Goal: Task Accomplishment & Management: Use online tool/utility

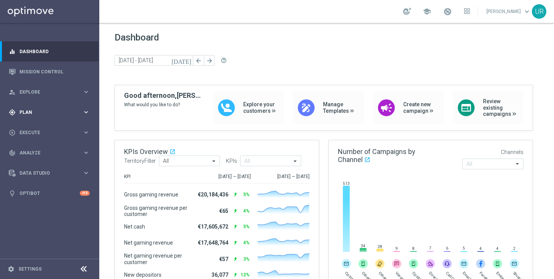
click at [84, 107] on div "gps_fixed Plan keyboard_arrow_right" at bounding box center [49, 112] width 98 height 20
click at [85, 151] on icon "keyboard_arrow_right" at bounding box center [85, 150] width 7 height 7
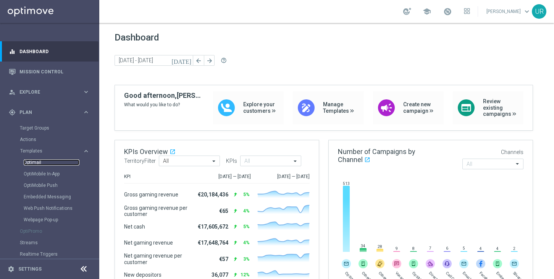
click at [36, 164] on link "Optimail" at bounding box center [52, 162] width 56 height 6
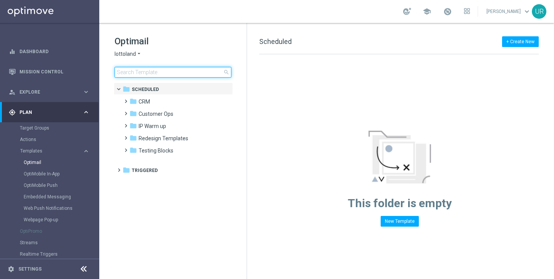
click at [176, 73] on input at bounding box center [172, 72] width 117 height 11
type input "v"
type input "AT__645_ACTIVE_250907__NVIP_EMA_TAC_LT"
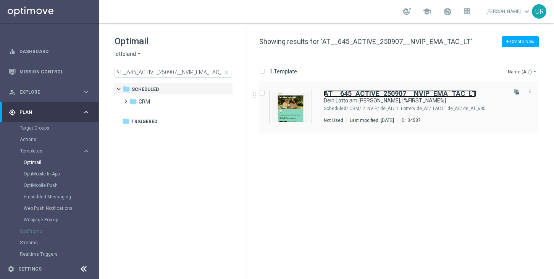
click at [416, 95] on b "AT__645_ACTIVE_250907__NVIP_EMA_TAC_LT" at bounding box center [400, 93] width 153 height 8
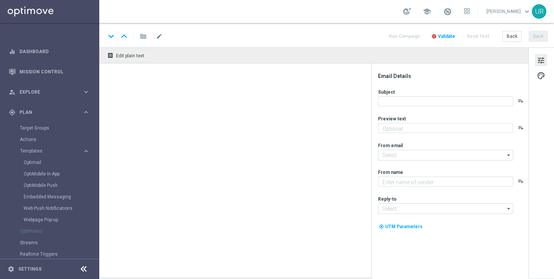
type textarea "20 % Rabatt sichern."
type input "[EMAIL_ADDRESS][DOMAIN_NAME]"
type textarea "Lottoland"
type input "[EMAIL_ADDRESS][DOMAIN_NAME]"
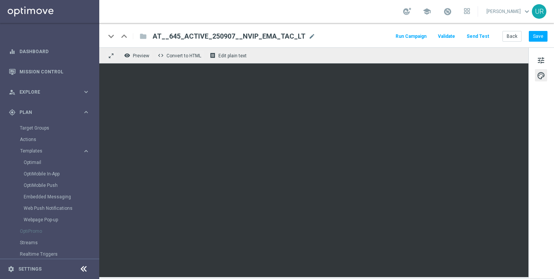
click at [478, 33] on button "Send Test" at bounding box center [477, 36] width 25 height 10
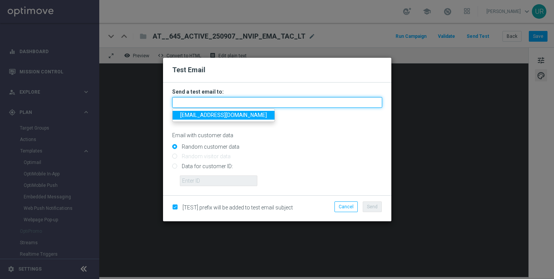
click at [245, 103] on input "text" at bounding box center [277, 102] width 210 height 11
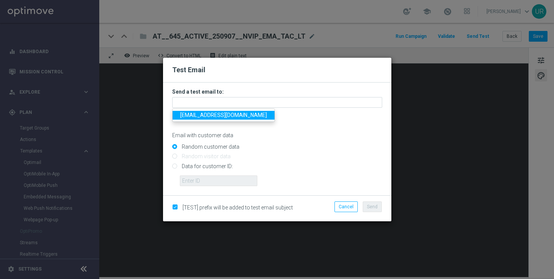
click at [198, 114] on span "[EMAIL_ADDRESS][DOMAIN_NAME]" at bounding box center [223, 115] width 87 height 6
type input "[EMAIL_ADDRESS][DOMAIN_NAME]"
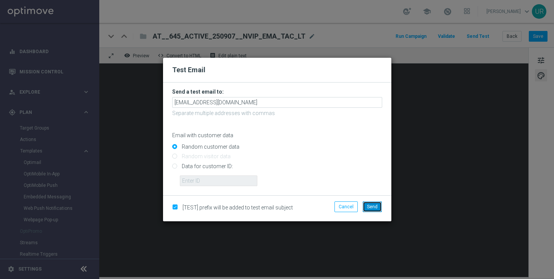
click at [375, 208] on span "Send" at bounding box center [372, 206] width 11 height 5
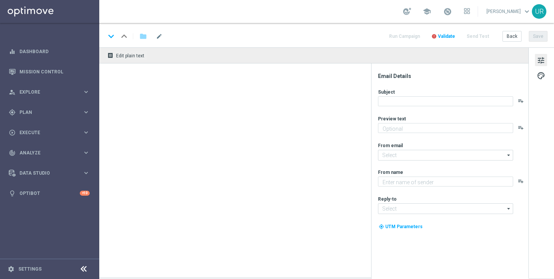
type textarea "20 % Rabatt sichern."
type textarea "Lottoland"
type input "[EMAIL_ADDRESS][DOMAIN_NAME]"
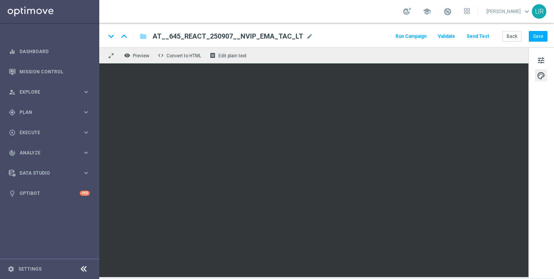
click at [477, 37] on button "Send Test" at bounding box center [477, 36] width 25 height 10
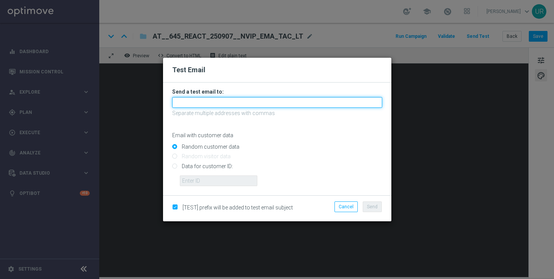
click at [323, 101] on input "text" at bounding box center [277, 102] width 210 height 11
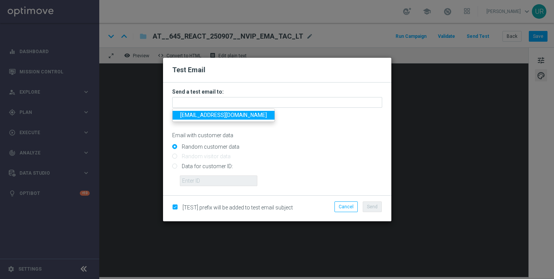
click at [189, 118] on span "[EMAIL_ADDRESS][DOMAIN_NAME]" at bounding box center [223, 115] width 87 height 6
type input "[EMAIL_ADDRESS][DOMAIN_NAME]"
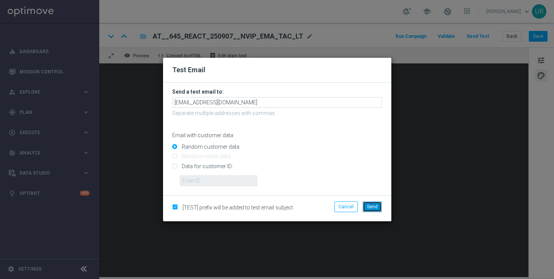
click at [371, 210] on button "Send" at bounding box center [372, 206] width 19 height 11
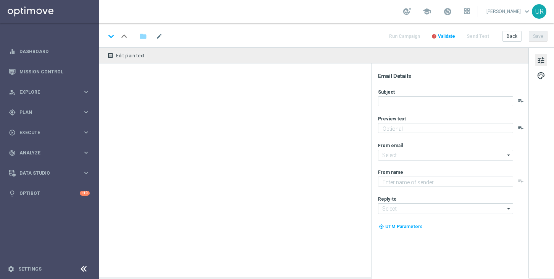
type textarea "30 % Rabatt sichern."
type textarea "Lottoland"
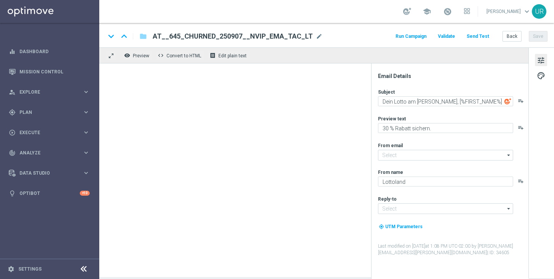
type input "[EMAIL_ADDRESS][DOMAIN_NAME]"
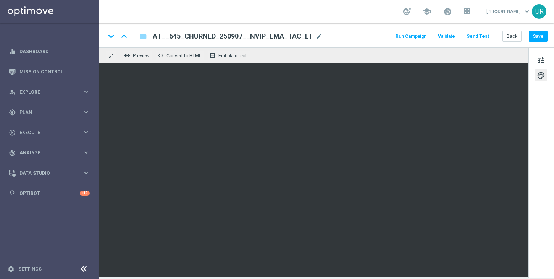
click at [482, 39] on button "Send Test" at bounding box center [477, 36] width 25 height 10
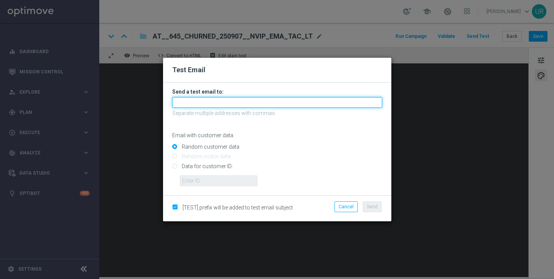
click at [321, 103] on input "text" at bounding box center [277, 102] width 210 height 11
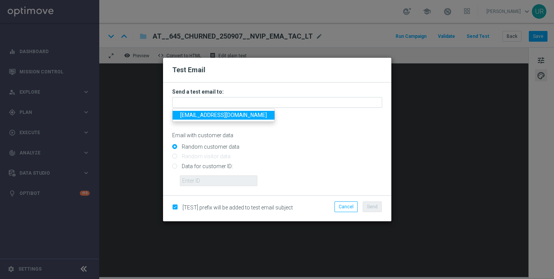
click at [203, 116] on span "[EMAIL_ADDRESS][DOMAIN_NAME]" at bounding box center [223, 115] width 87 height 6
type input "[EMAIL_ADDRESS][DOMAIN_NAME]"
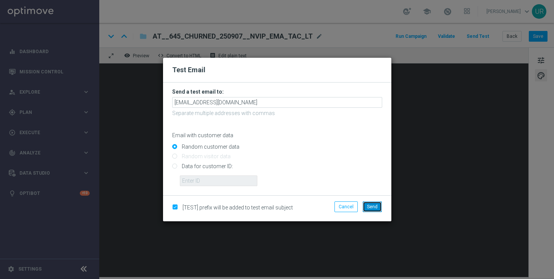
click at [369, 207] on span "Send" at bounding box center [372, 206] width 11 height 5
